Goal: Information Seeking & Learning: Learn about a topic

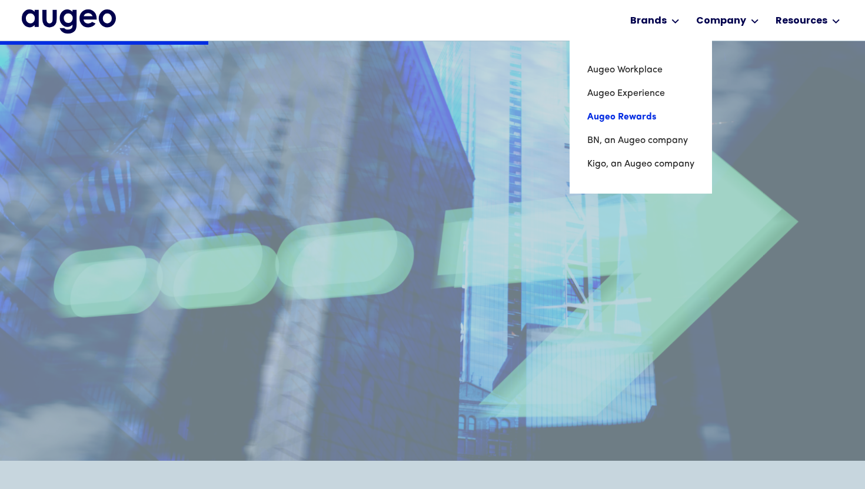
click at [628, 114] on link "Augeo Rewards" at bounding box center [640, 117] width 107 height 24
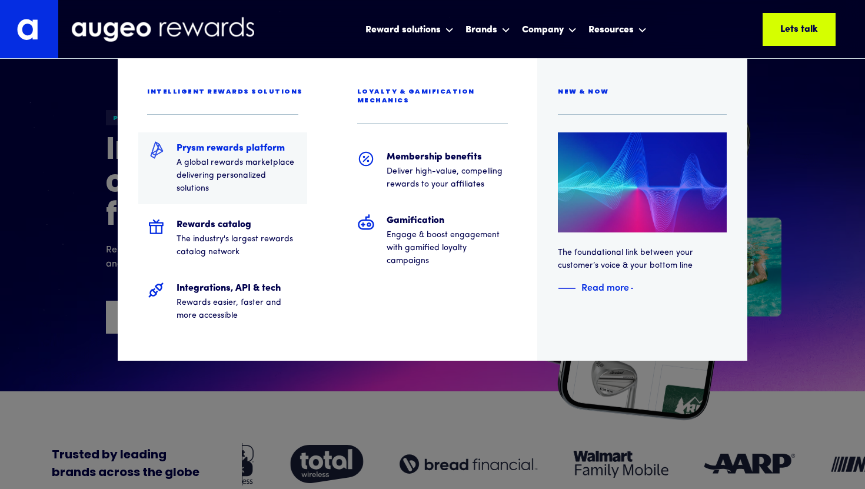
click at [248, 150] on h5 "Prysm rewards platform" at bounding box center [237, 148] width 122 height 14
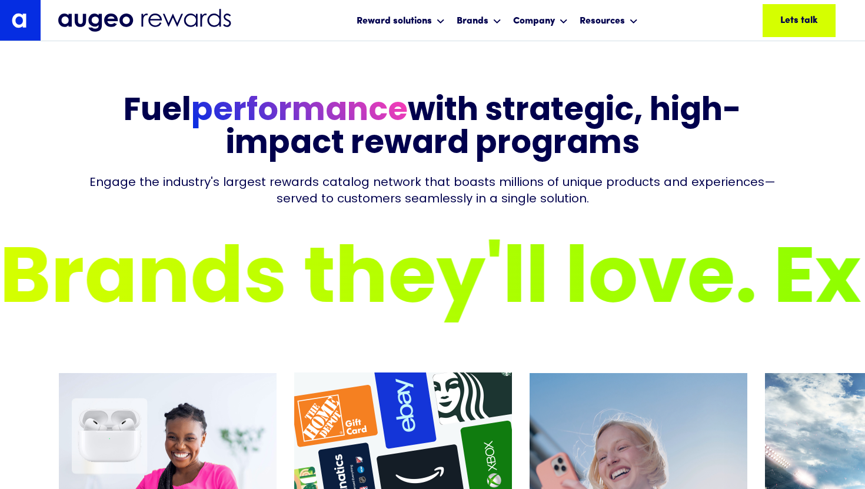
scroll to position [4082, 0]
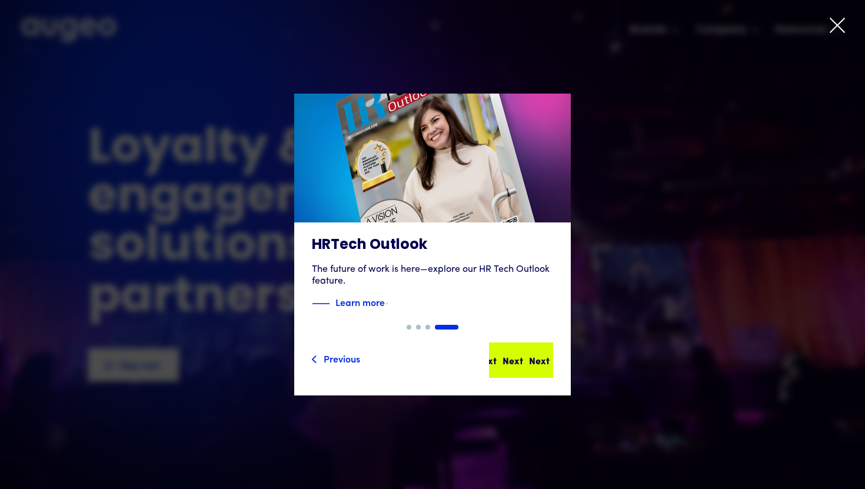
click at [529, 366] on div "Next" at bounding box center [539, 360] width 21 height 14
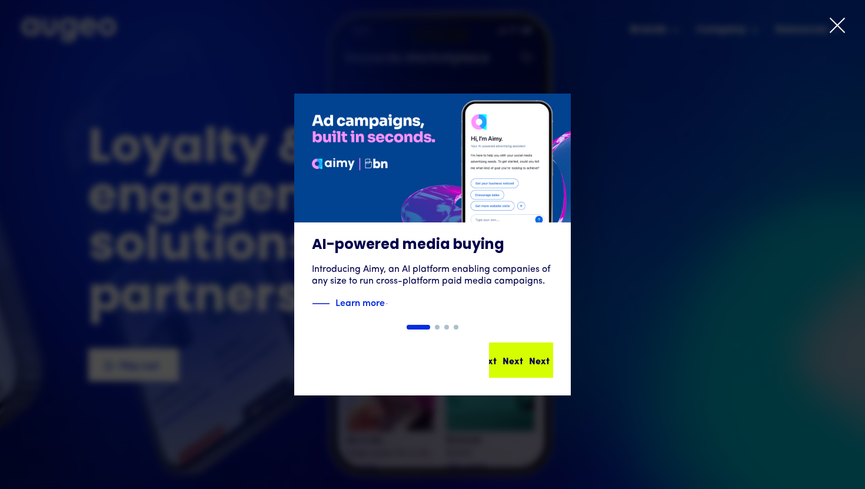
click at [524, 369] on div "Next Next Next Next" at bounding box center [521, 360] width 62 height 33
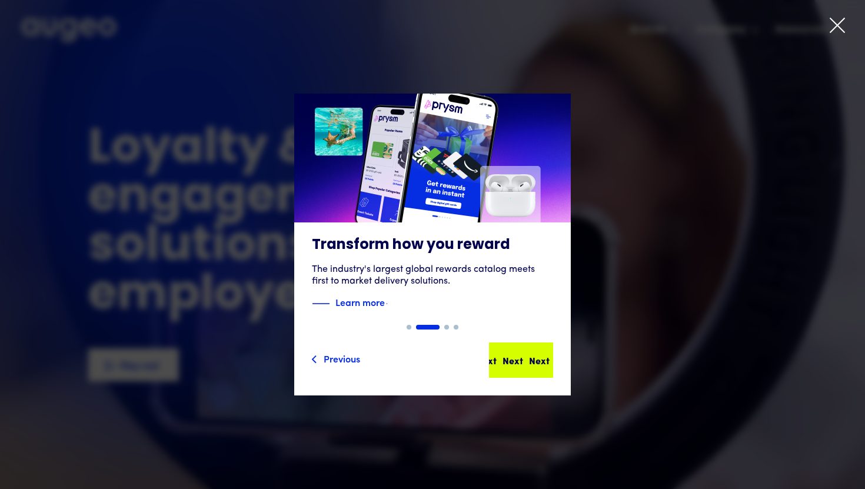
click at [524, 369] on div "Next Next Next Next" at bounding box center [521, 360] width 62 height 33
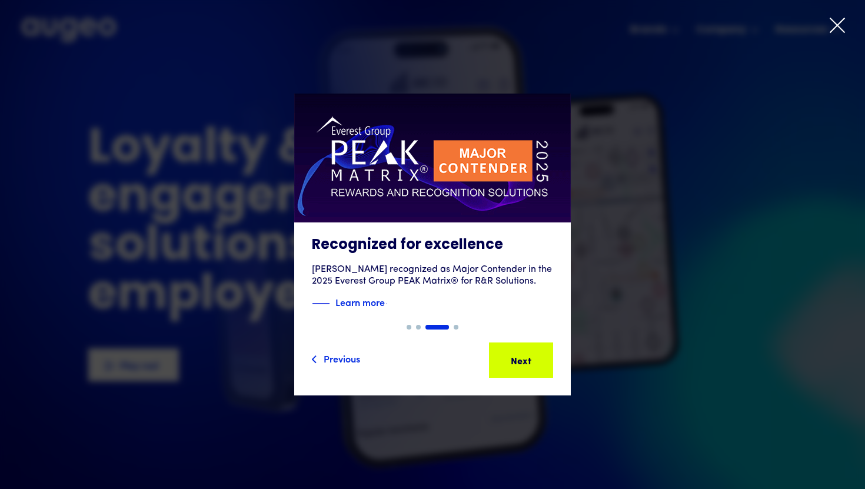
click at [524, 369] on div "Next Next Next Next" at bounding box center [521, 360] width 62 height 33
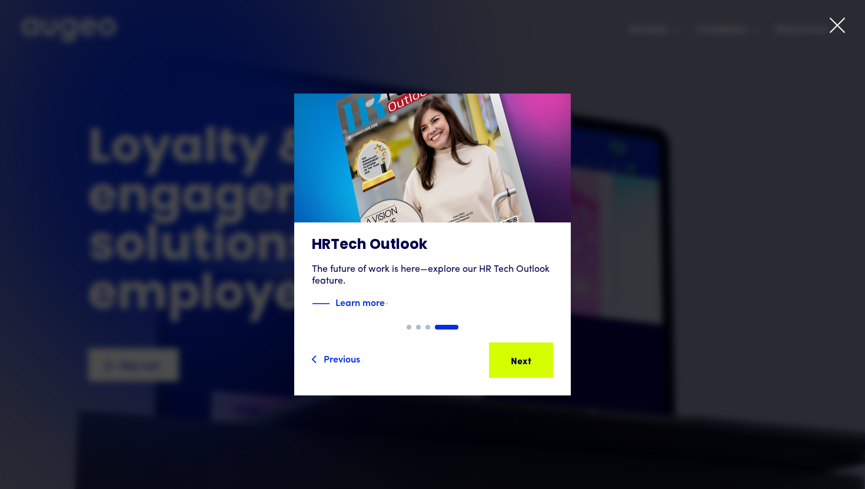
click at [605, 282] on div "4 of 4" at bounding box center [432, 245] width 865 height 302
